Goal: Task Accomplishment & Management: Use online tool/utility

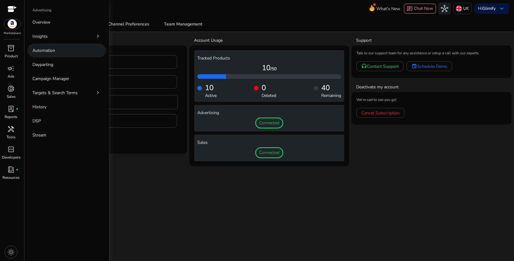
click at [66, 54] on link "Automation" at bounding box center [67, 50] width 78 height 14
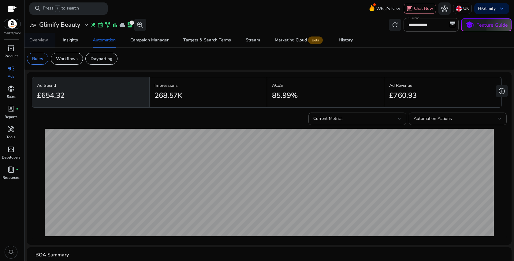
click at [47, 39] on div "Overview" at bounding box center [38, 40] width 19 height 4
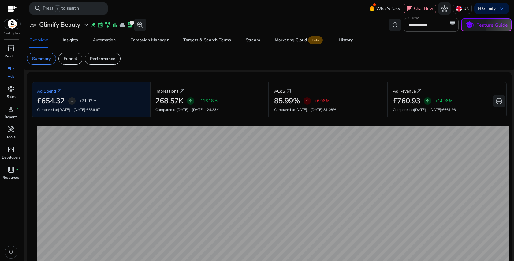
click at [85, 62] on div "Summary Funnel Performance" at bounding box center [74, 59] width 94 height 12
click at [96, 62] on p "Performance" at bounding box center [102, 58] width 25 height 6
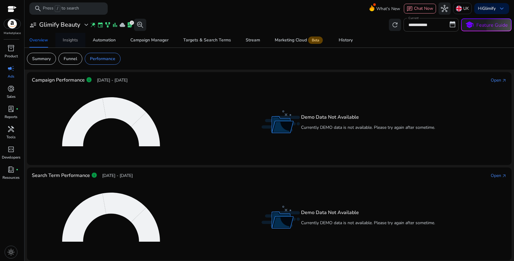
click at [73, 42] on div "Insights" at bounding box center [70, 40] width 15 height 4
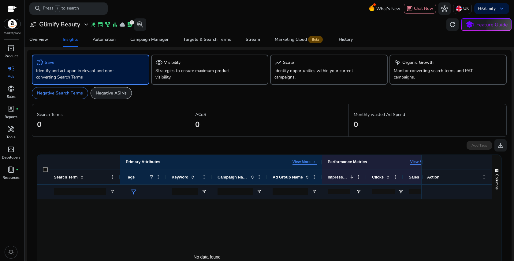
click at [109, 92] on p "Negative ASINs" at bounding box center [111, 93] width 31 height 6
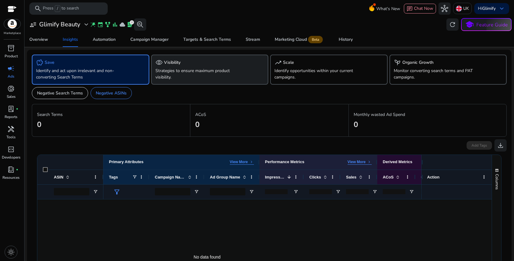
click at [185, 72] on p "Strategies to ensure maximum product visibility." at bounding box center [201, 73] width 91 height 13
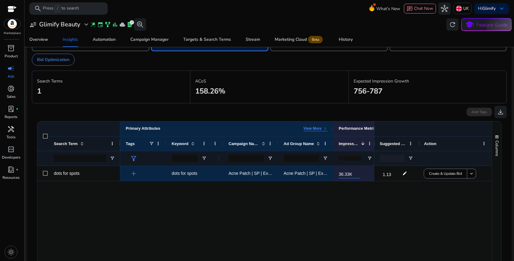
scroll to position [35, 0]
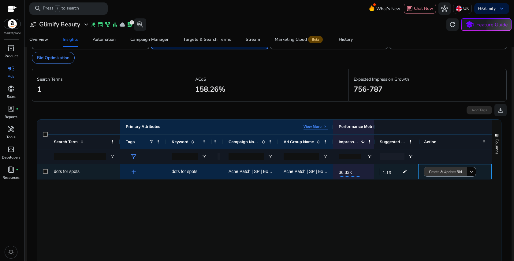
click at [444, 174] on span "Create & Update Bid" at bounding box center [445, 171] width 33 height 5
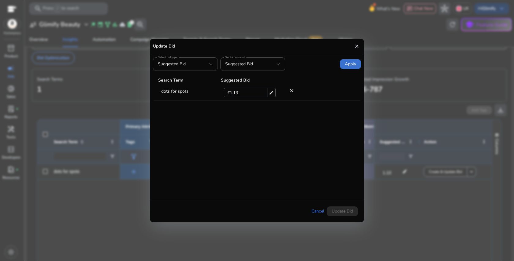
click at [347, 67] on span at bounding box center [350, 64] width 21 height 15
click at [344, 213] on span "Update Bid" at bounding box center [342, 211] width 21 height 6
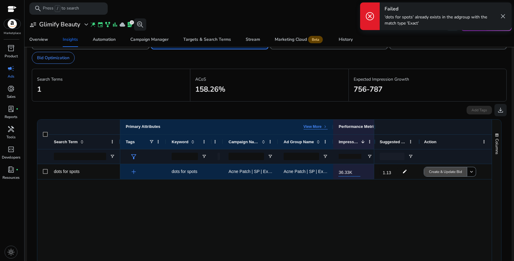
click at [405, 216] on div "dots for spots add dots for spots £0.97 Acne Patch | SP | Exact/Phrase/Broad | …" at bounding box center [264, 235] width 455 height 143
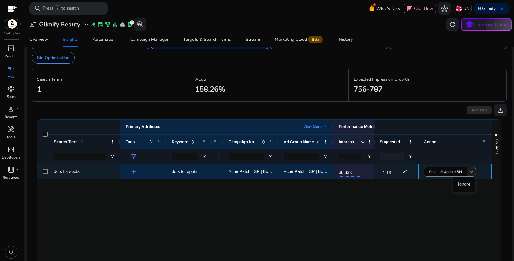
click at [472, 173] on mat-icon "keyboard_arrow_down" at bounding box center [472, 172] width 6 height 6
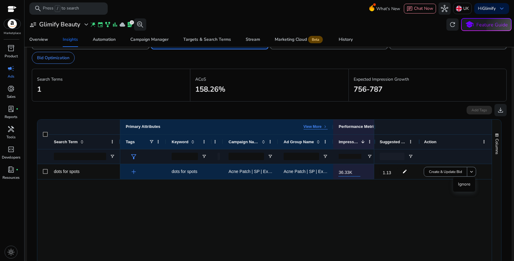
click at [436, 212] on div "dots for spots add dots for spots £0.97 Acne Patch | SP | Exact/Phrase/Broad | …" at bounding box center [264, 235] width 455 height 143
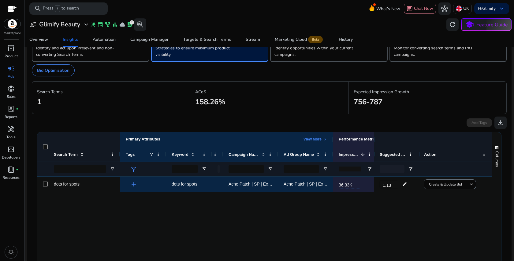
scroll to position [0, 0]
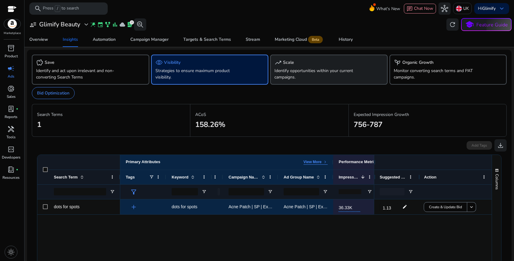
click at [335, 75] on p "Identify opportunities within your current campaigns." at bounding box center [320, 73] width 91 height 13
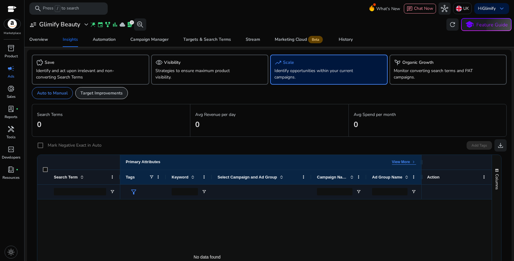
click at [118, 90] on p "Target Improvements" at bounding box center [102, 93] width 42 height 6
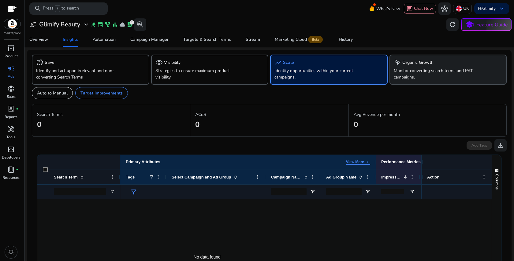
click at [438, 63] on div "psychiatry Organic Growth" at bounding box center [448, 62] width 109 height 7
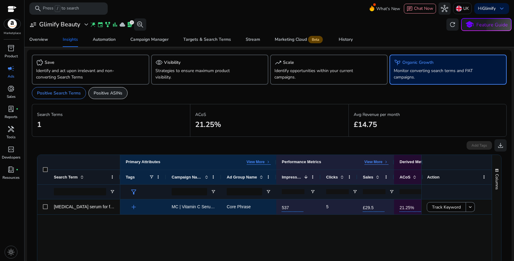
click at [117, 98] on div "Positive ASINs" at bounding box center [107, 93] width 39 height 12
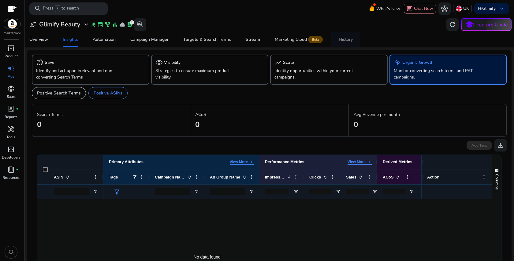
click at [346, 38] on div "History" at bounding box center [346, 39] width 14 height 4
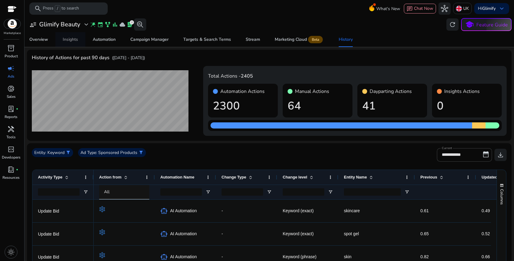
click at [73, 39] on div "Insights" at bounding box center [70, 39] width 15 height 4
